Goal: Navigation & Orientation: Find specific page/section

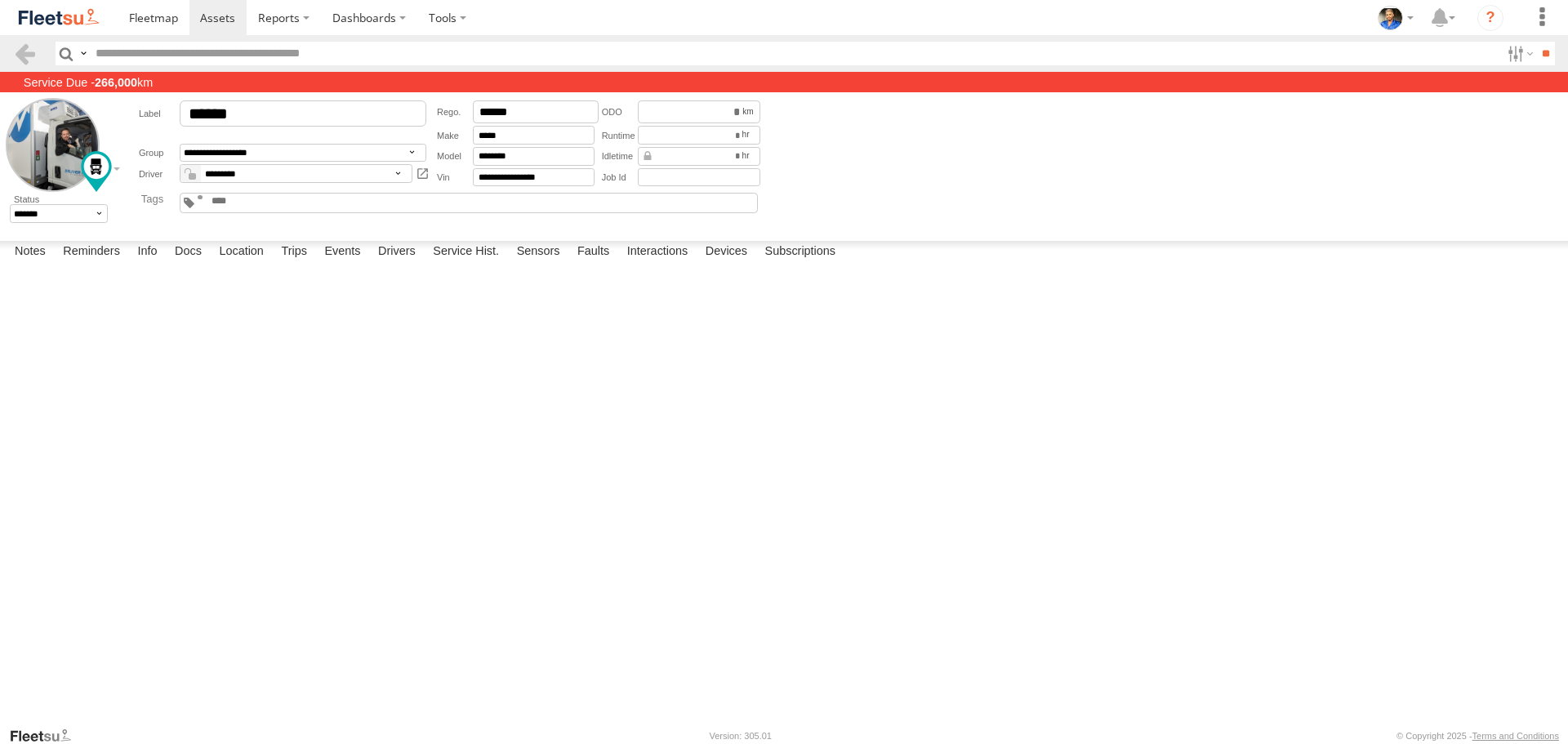
click at [28, 9] on img at bounding box center [59, 18] width 85 height 22
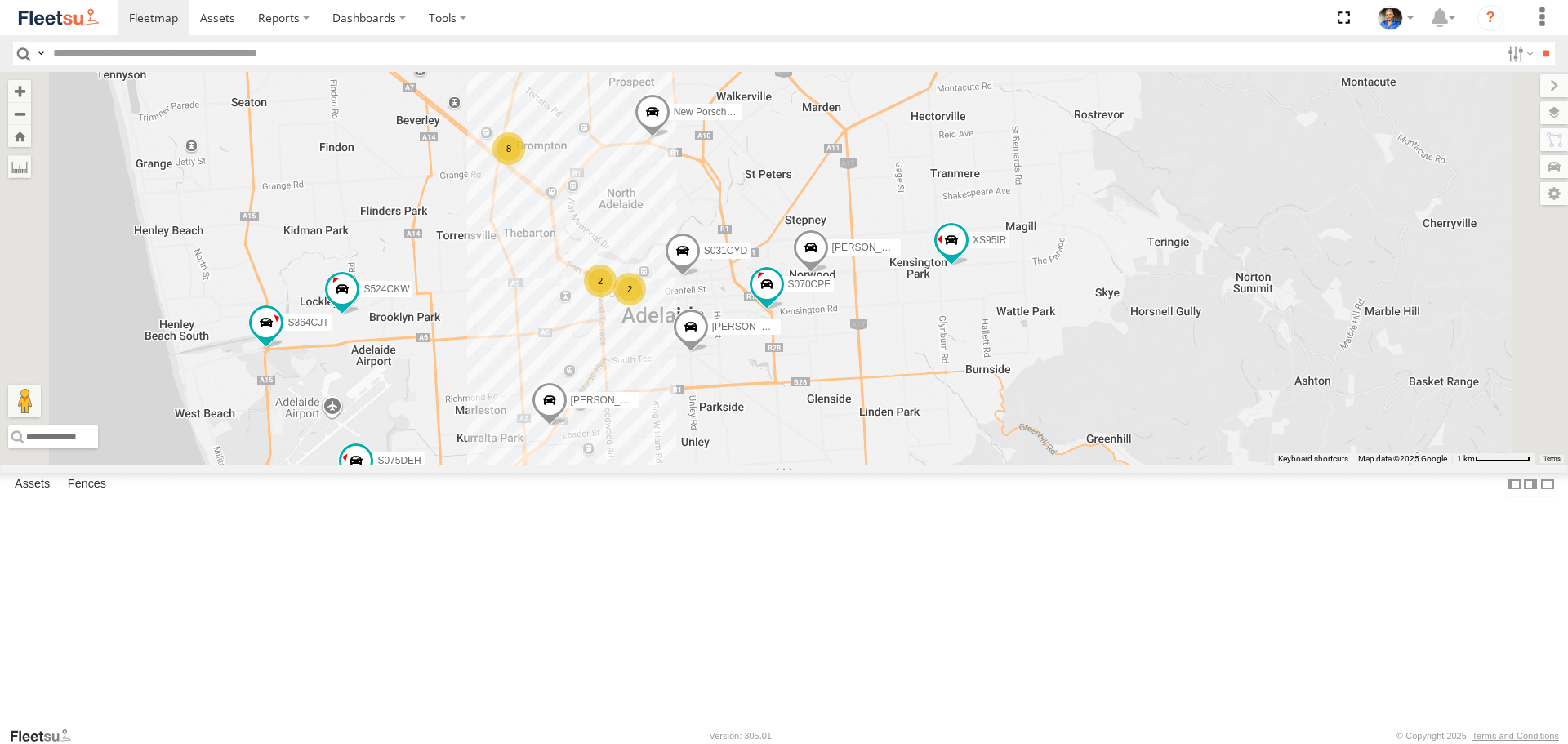
click at [525, 165] on div "8" at bounding box center [508, 148] width 33 height 33
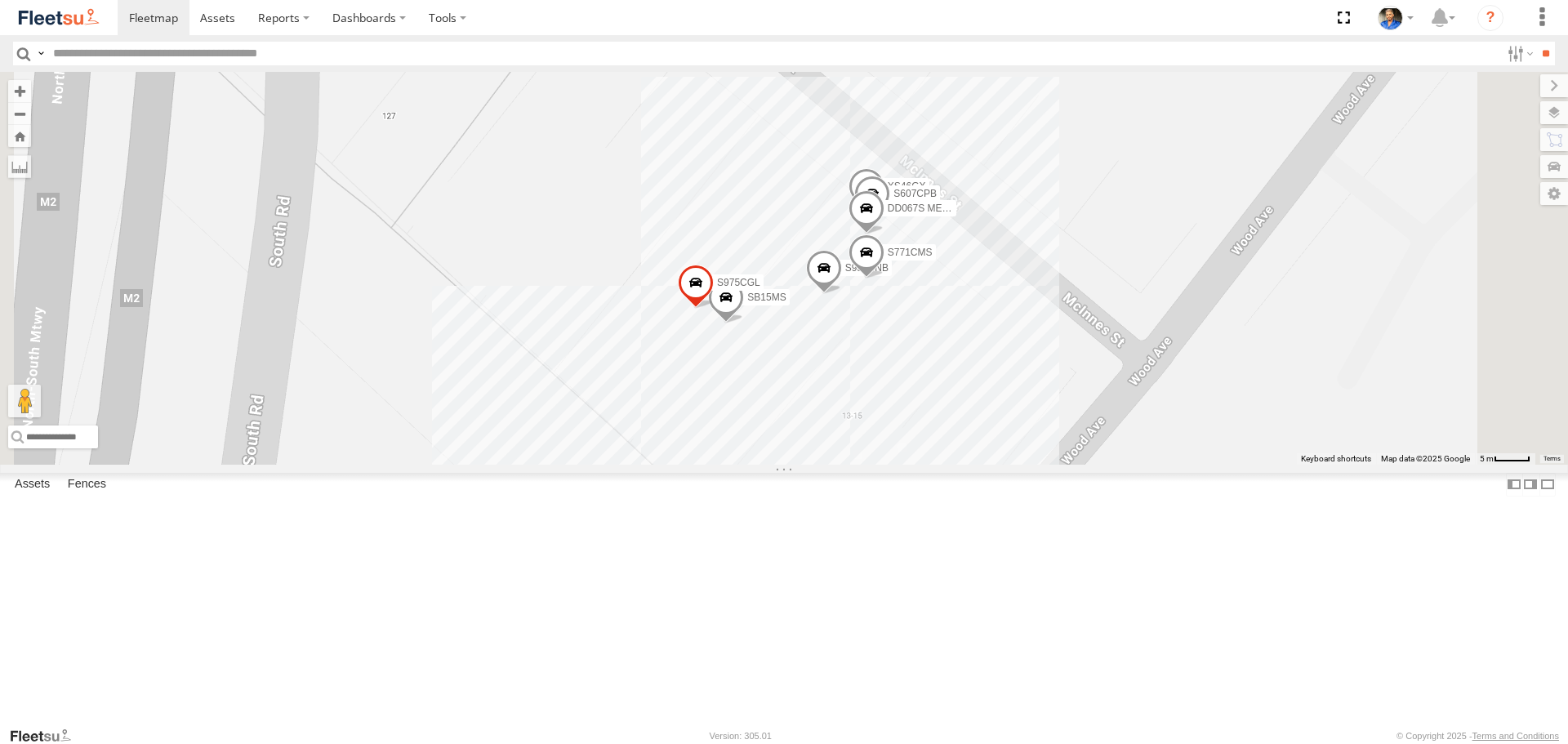
click at [744, 324] on span at bounding box center [726, 301] width 36 height 45
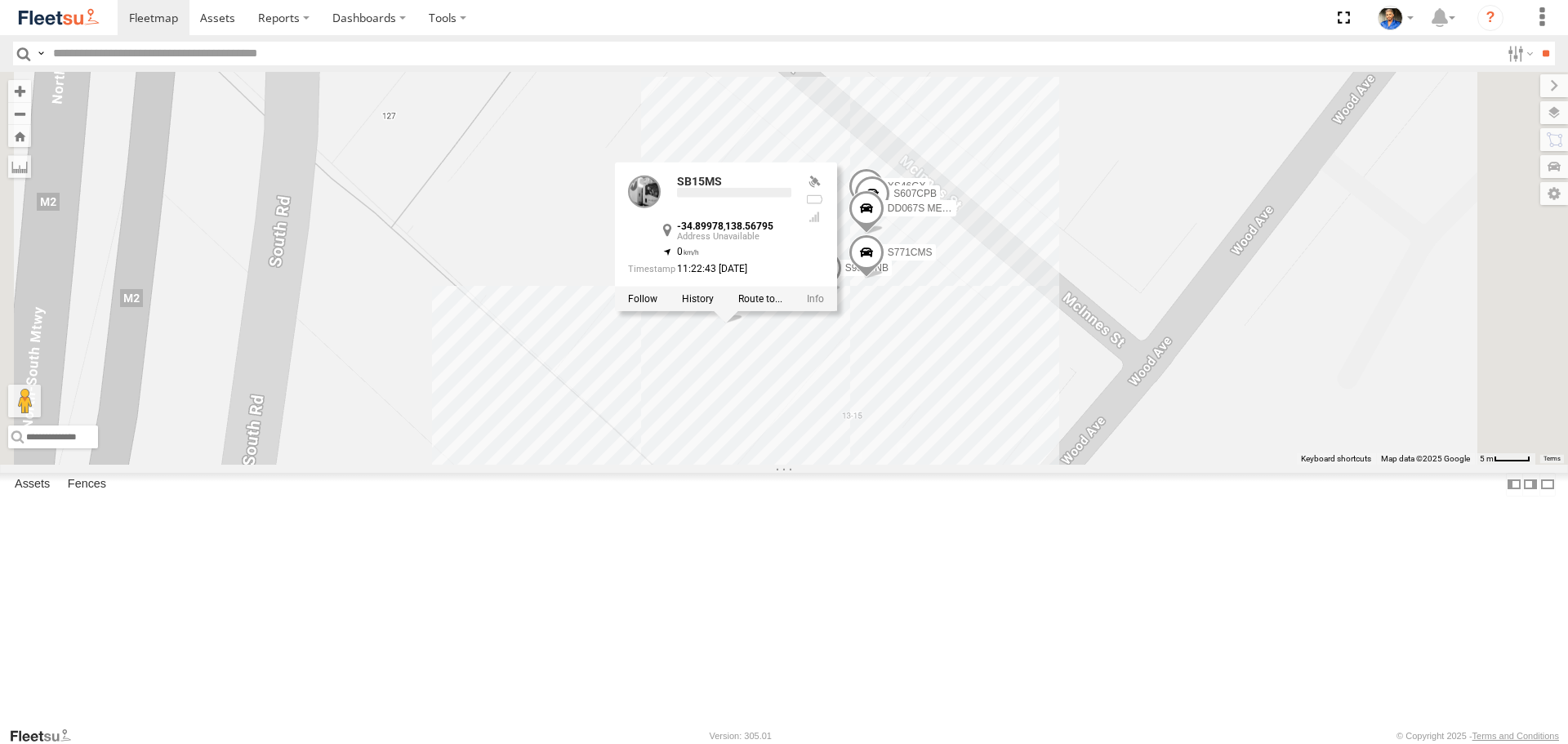
click at [795, 423] on div "XS46GX S959CNB DD067S MERC SB15MS S975CGL S607CPB S771CMS SB15MS -34.89978 , 13…" at bounding box center [784, 268] width 1568 height 392
